Goal: Find specific page/section: Find specific page/section

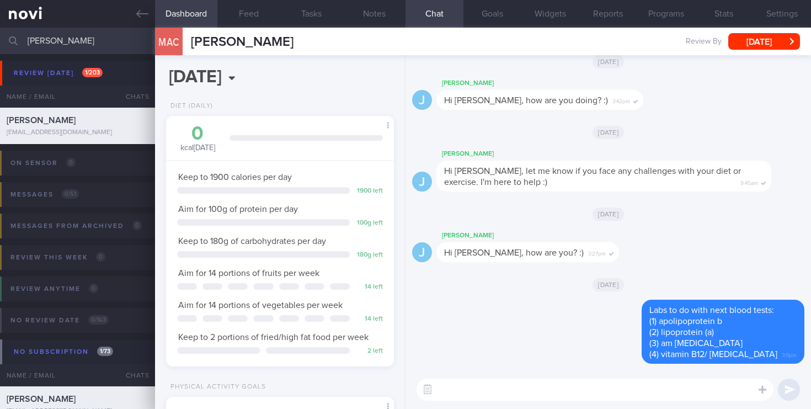
select select "4"
drag, startPoint x: 101, startPoint y: 50, endPoint x: 0, endPoint y: 52, distance: 101.0
click at [0, 52] on input "[PERSON_NAME]" at bounding box center [405, 41] width 811 height 26
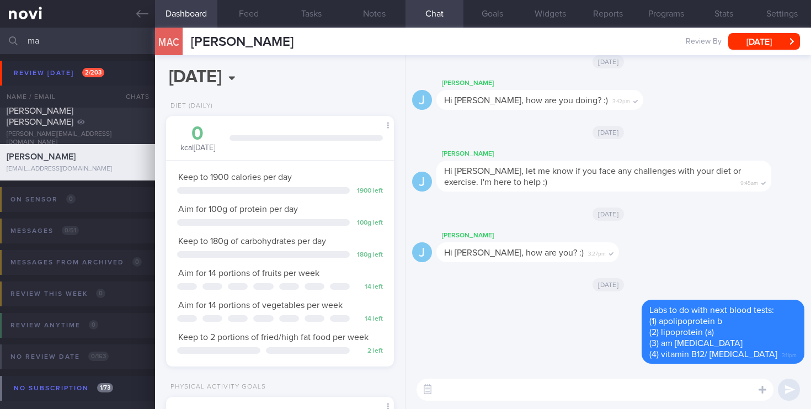
type input "m"
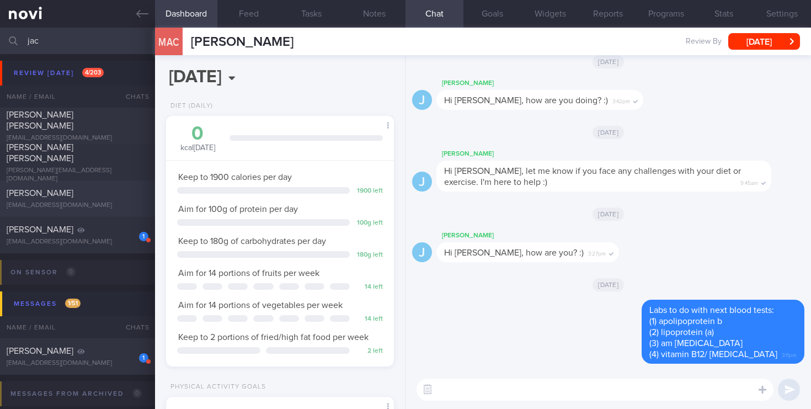
type input "jac"
click at [73, 189] on span "[PERSON_NAME]" at bounding box center [40, 193] width 67 height 9
select select "5"
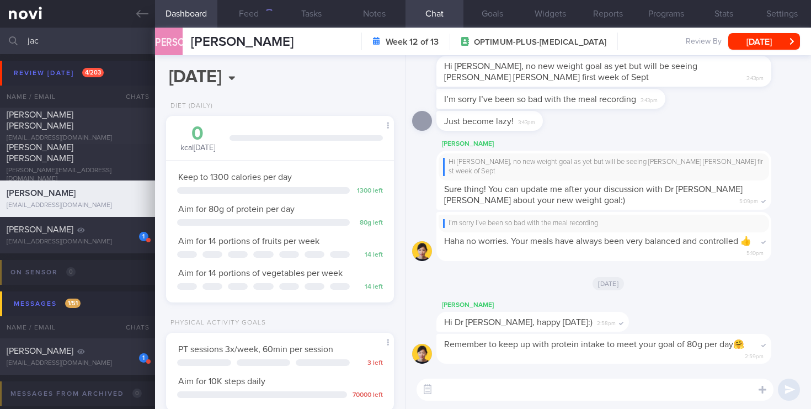
scroll to position [120, 208]
click at [261, 14] on div "78" at bounding box center [267, 13] width 13 height 9
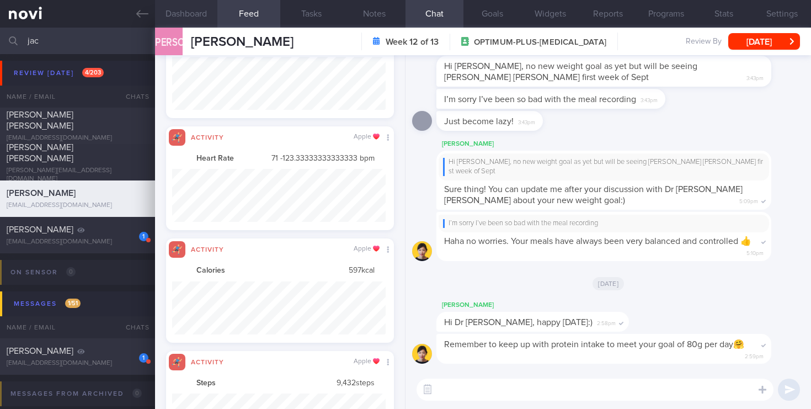
click at [193, 13] on button "Dashboard" at bounding box center [186, 14] width 63 height 28
